Goal: Navigation & Orientation: Find specific page/section

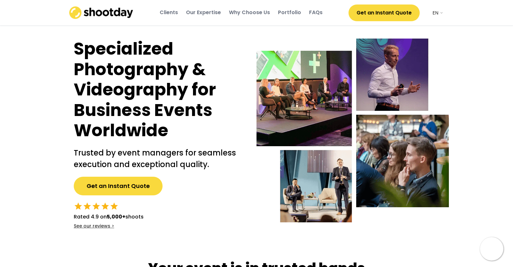
select select ""en""
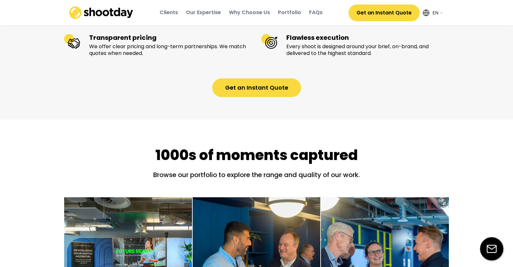
scroll to position [778, 0]
